Goal: Task Accomplishment & Management: Use online tool/utility

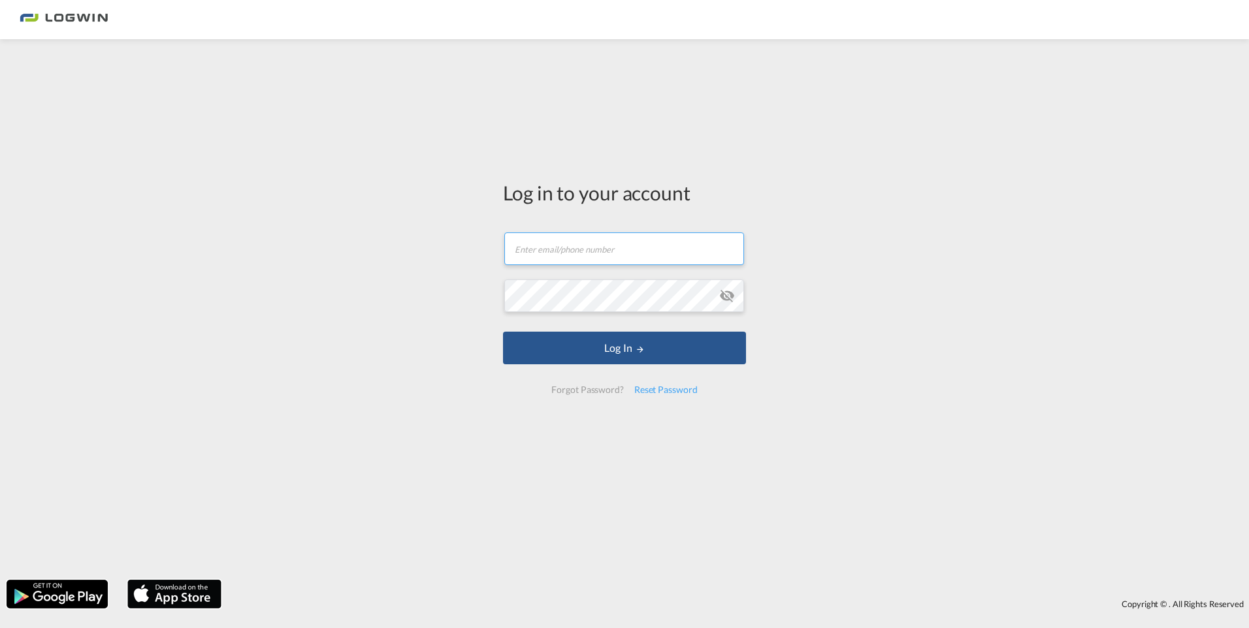
click at [588, 251] on input "text" at bounding box center [624, 249] width 240 height 33
drag, startPoint x: 554, startPoint y: 247, endPoint x: 353, endPoint y: 263, distance: 201.8
click at [353, 263] on div "Log in to your account antwer Email must be a valid e-mail address Password fie…" at bounding box center [624, 310] width 1249 height 528
type input "d"
type input "[PERSON_NAME][EMAIL_ADDRESS][DOMAIN_NAME]"
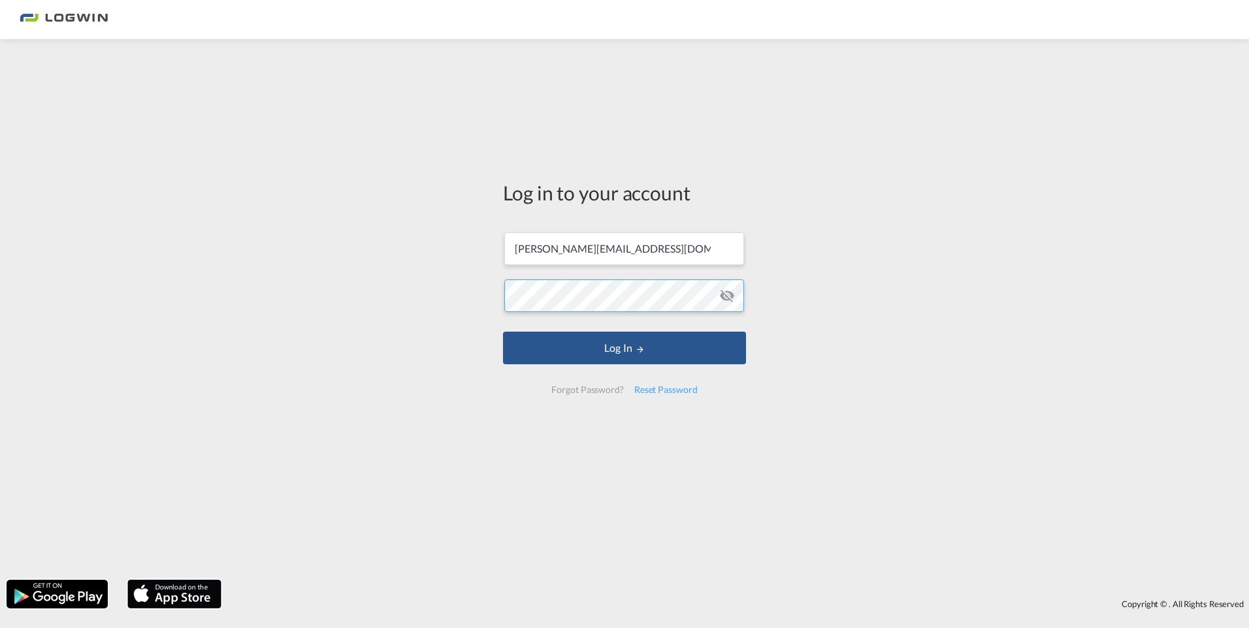
click at [255, 304] on div "Log in to your account [PERSON_NAME][EMAIL_ADDRESS][DOMAIN_NAME] Log In Forgot …" at bounding box center [624, 310] width 1249 height 528
click at [581, 342] on button "Log In" at bounding box center [624, 348] width 243 height 33
